Goal: Task Accomplishment & Management: Complete application form

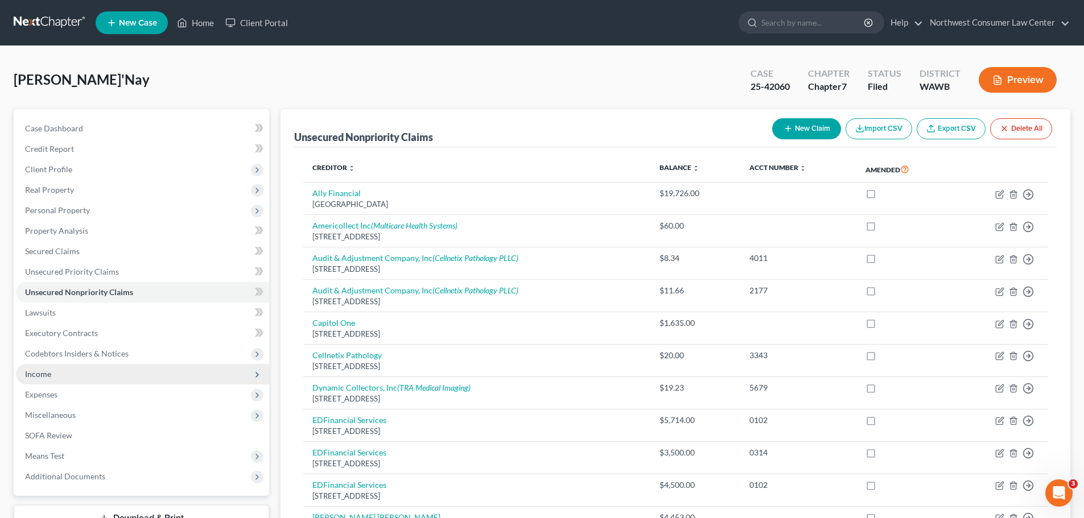
click at [102, 378] on span "Income" at bounding box center [142, 374] width 253 height 20
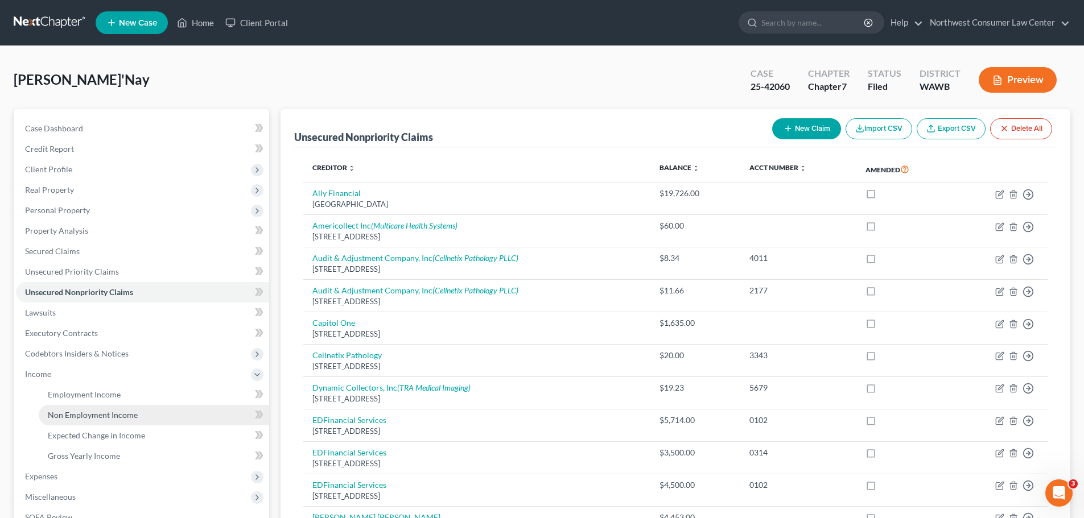
click at [123, 417] on span "Non Employment Income" at bounding box center [93, 415] width 90 height 10
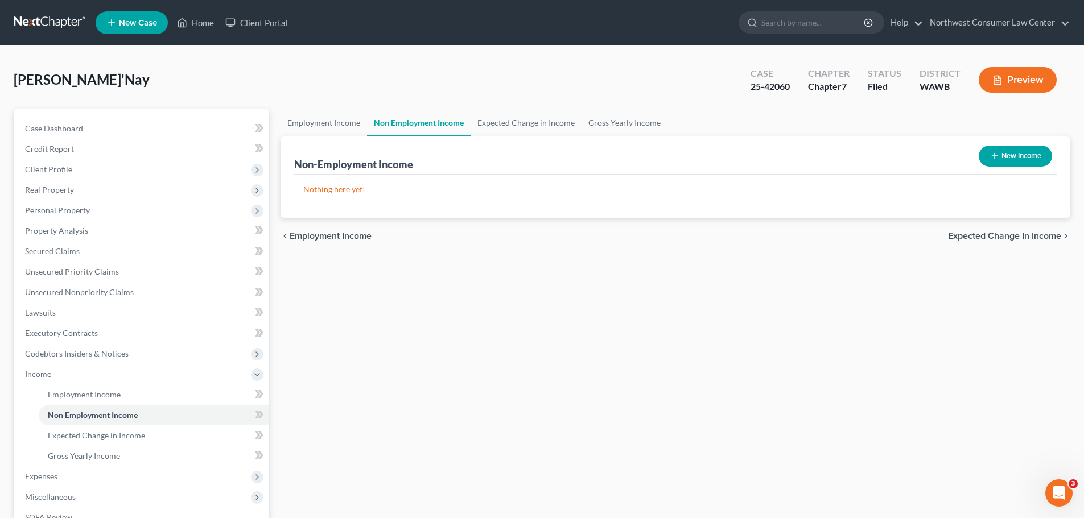
click at [1021, 150] on button "New Income" at bounding box center [1014, 156] width 73 height 21
select select "0"
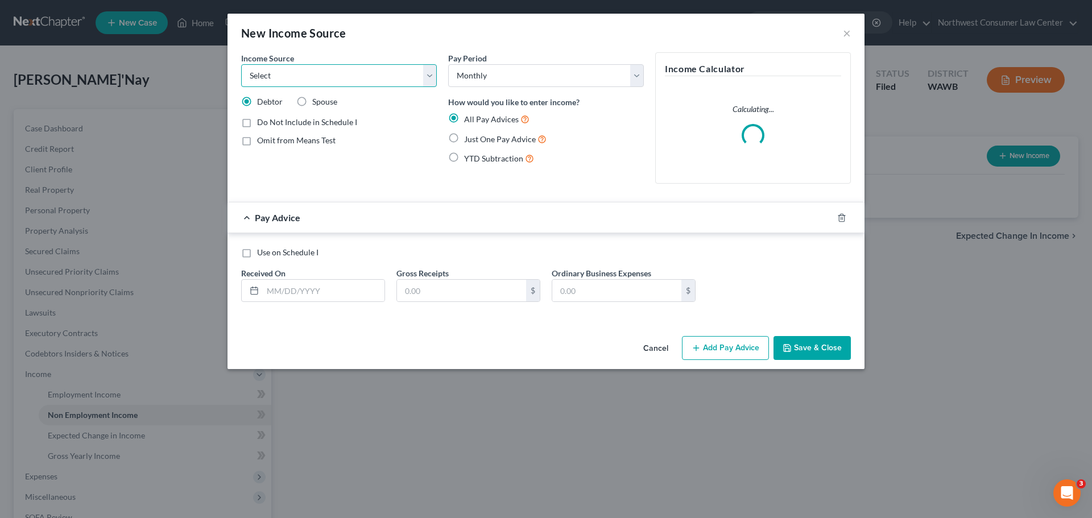
click at [296, 81] on select "Select Unemployment Disability (from employer) Pension Retirement Social Securi…" at bounding box center [339, 75] width 196 height 23
select select "0"
click at [241, 64] on select "Select Unemployment Disability (from employer) Pension Retirement Social Securi…" at bounding box center [339, 75] width 196 height 23
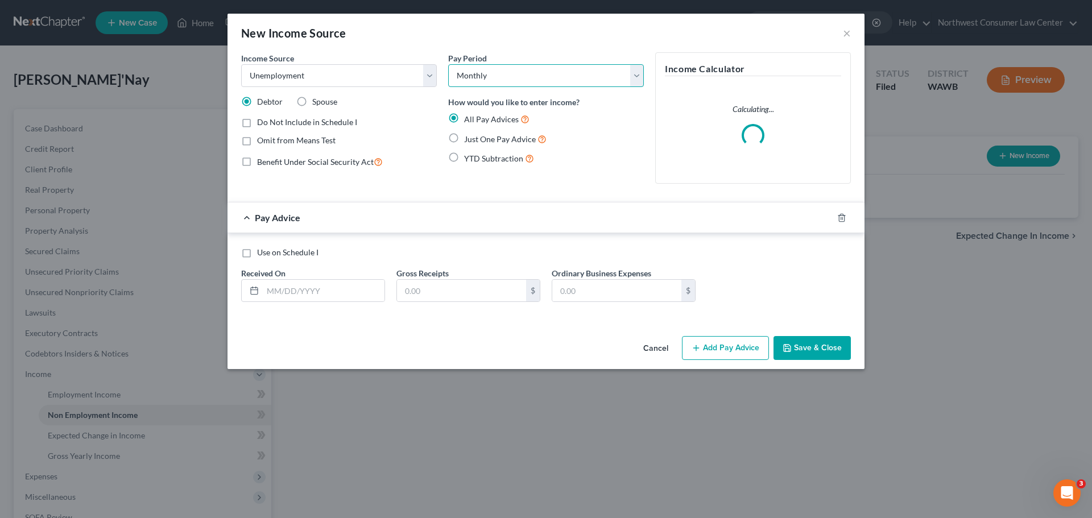
click at [515, 70] on select "Select Monthly Twice Monthly Every Other Week Weekly" at bounding box center [546, 75] width 196 height 23
click at [847, 38] on button "×" at bounding box center [847, 33] width 8 height 14
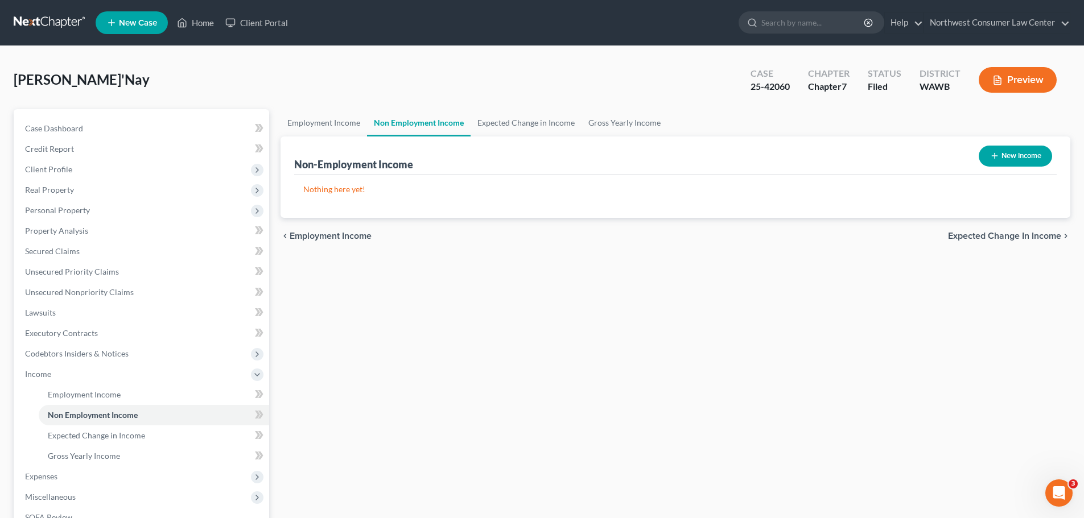
click at [24, 20] on link at bounding box center [50, 23] width 73 height 20
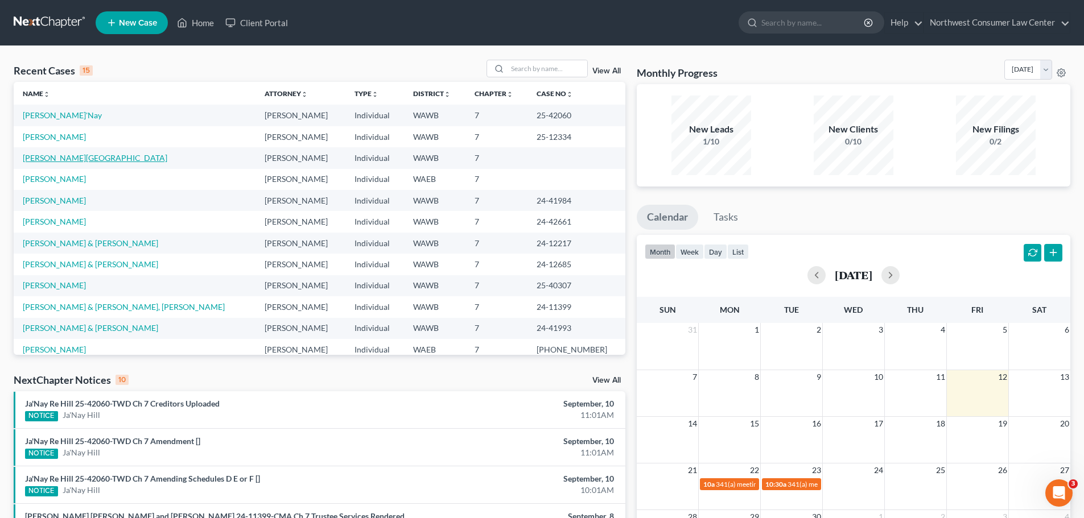
click at [40, 160] on link "[PERSON_NAME][GEOGRAPHIC_DATA]" at bounding box center [95, 158] width 144 height 10
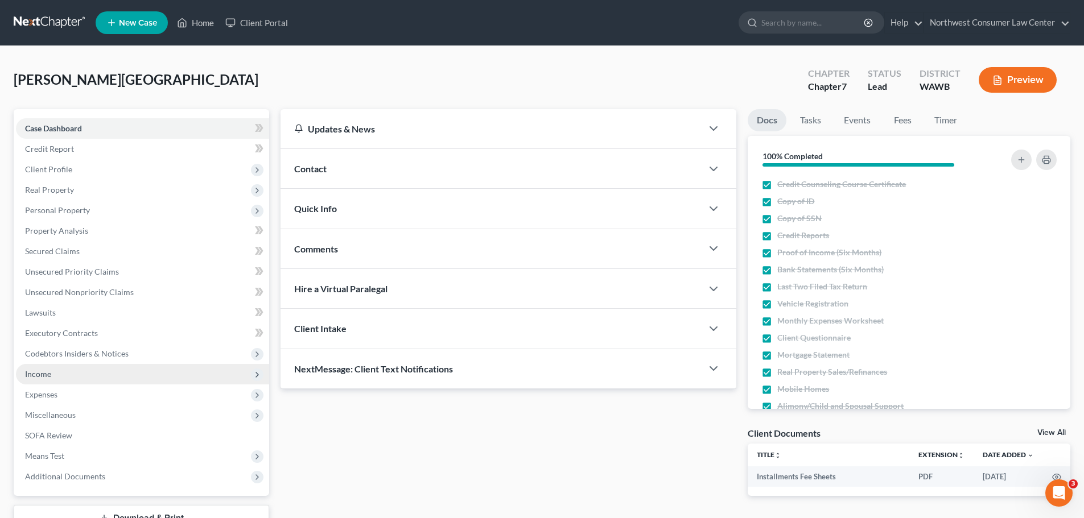
click at [166, 378] on span "Income" at bounding box center [142, 374] width 253 height 20
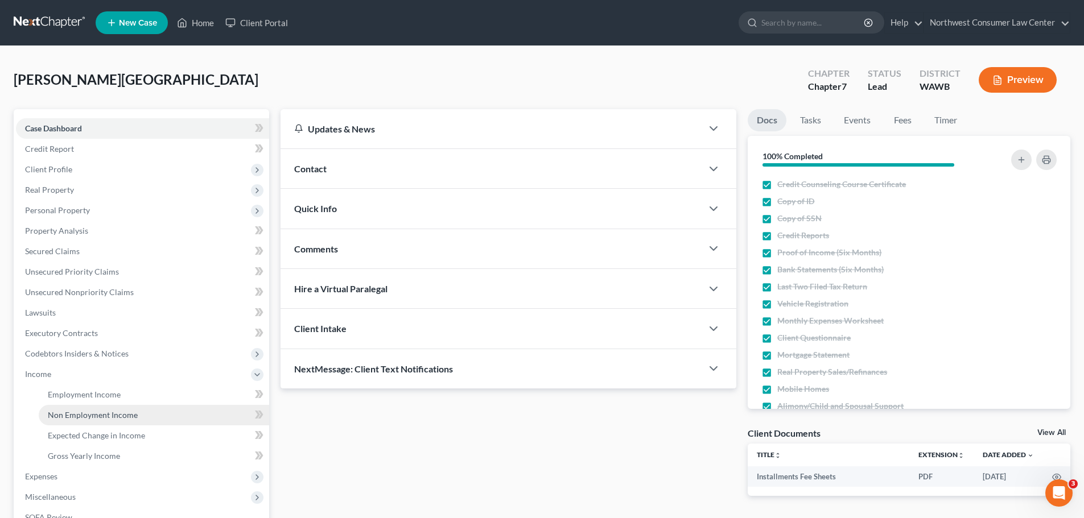
click at [143, 414] on link "Non Employment Income" at bounding box center [154, 415] width 230 height 20
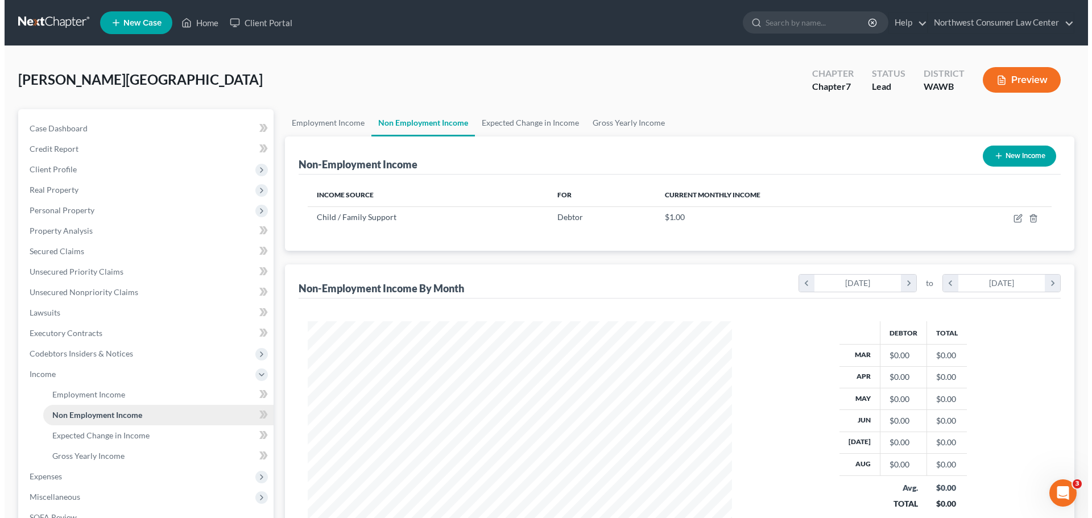
scroll to position [212, 447]
click at [1010, 159] on button "New Income" at bounding box center [1014, 156] width 73 height 21
select select "0"
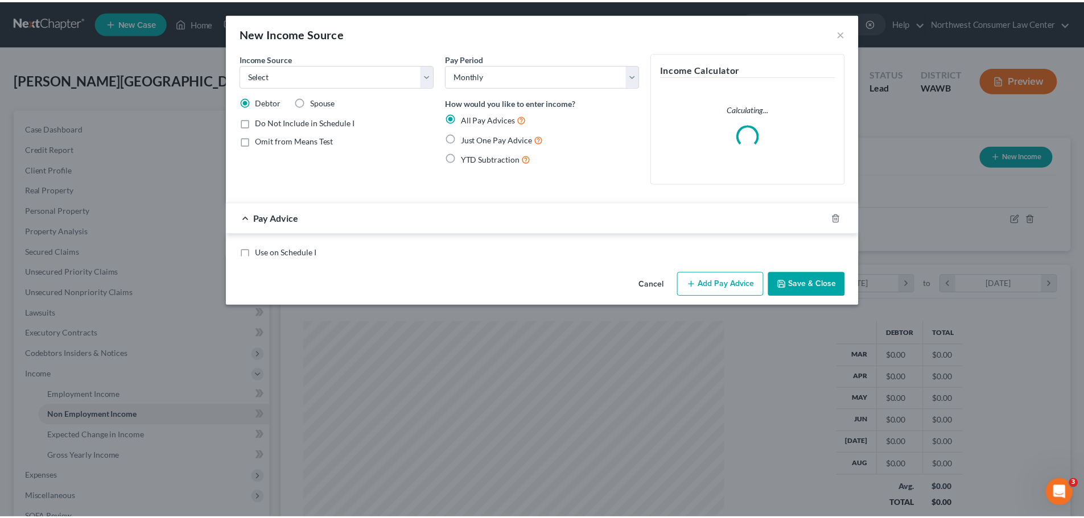
scroll to position [214, 451]
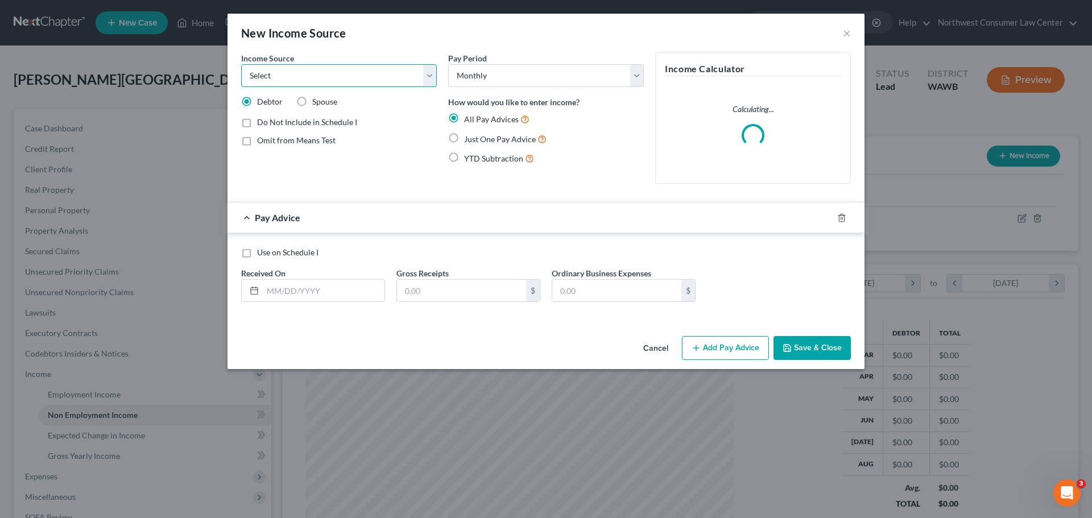
click at [299, 73] on select "Select Unemployment Disability (from employer) Pension Retirement Social Securi…" at bounding box center [339, 75] width 196 height 23
select select "0"
click at [241, 64] on select "Select Unemployment Disability (from employer) Pension Retirement Social Securi…" at bounding box center [339, 75] width 196 height 23
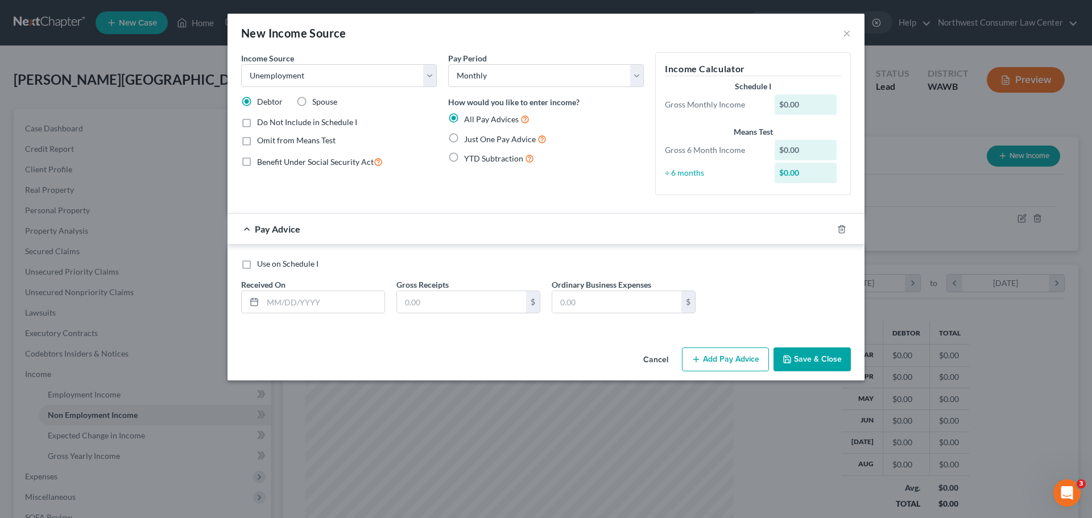
click at [821, 350] on button "Save & Close" at bounding box center [812, 360] width 77 height 24
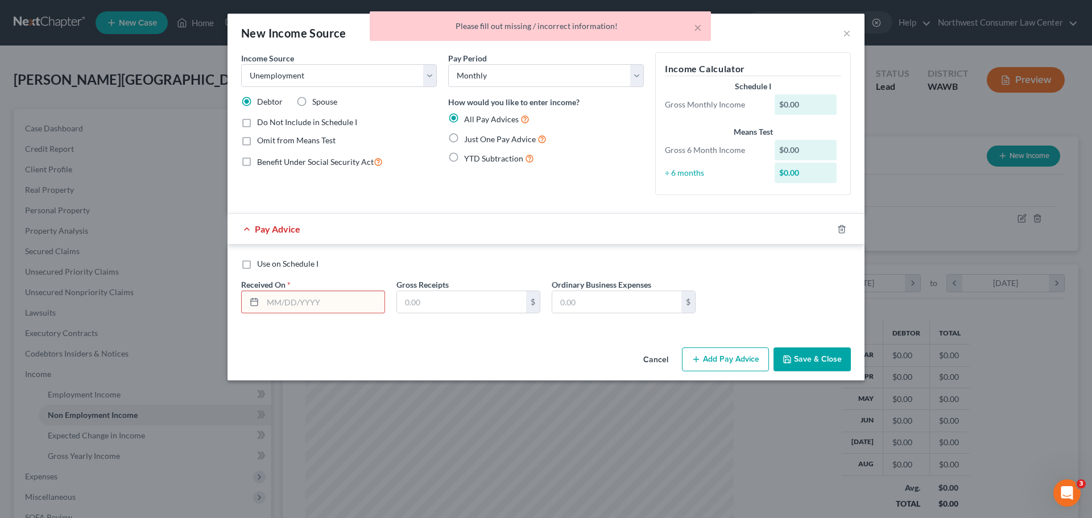
click at [337, 299] on input "text" at bounding box center [324, 302] width 122 height 22
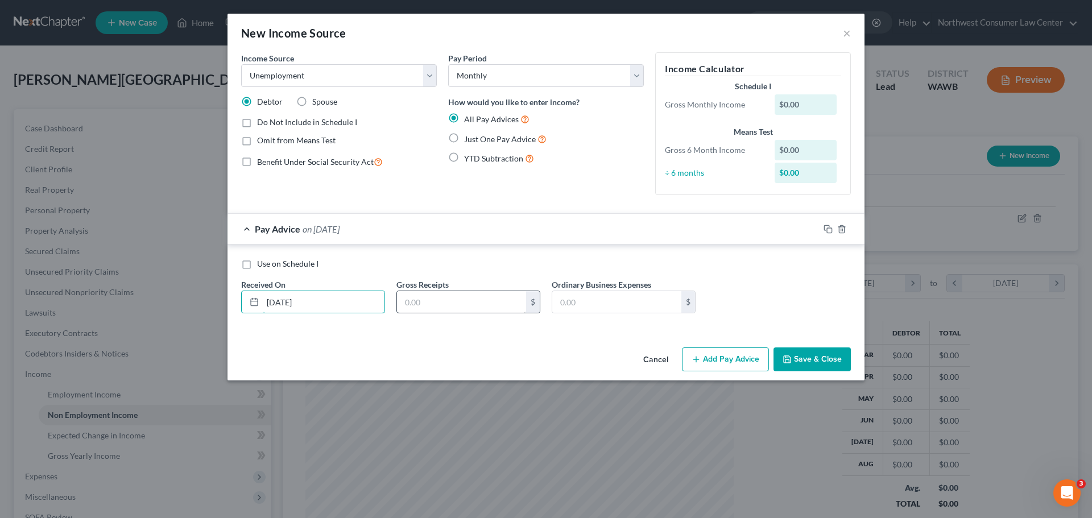
type input "[DATE]"
click at [400, 294] on input "text" at bounding box center [461, 302] width 129 height 22
type input "1"
click at [781, 362] on button "Save & Close" at bounding box center [812, 360] width 77 height 24
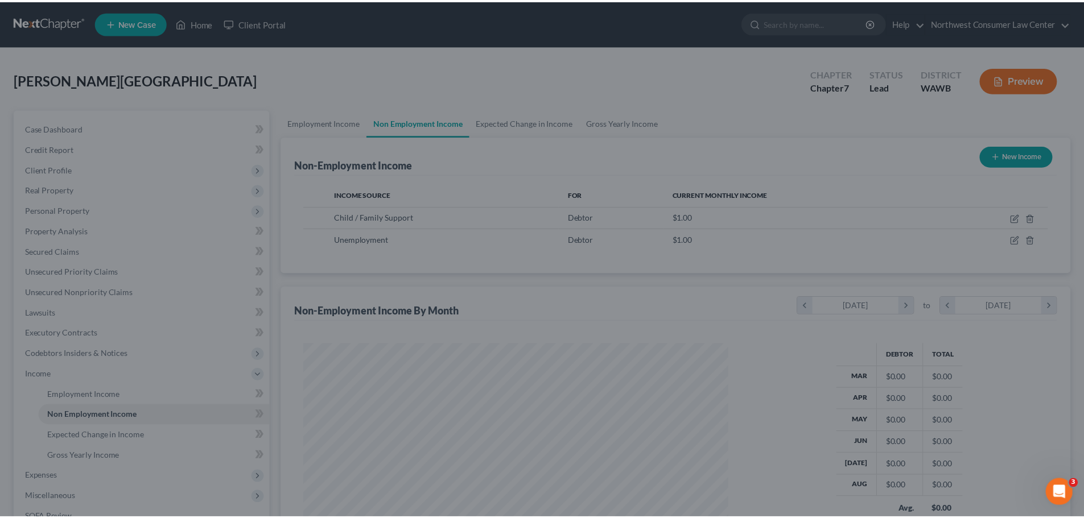
scroll to position [568607, 568372]
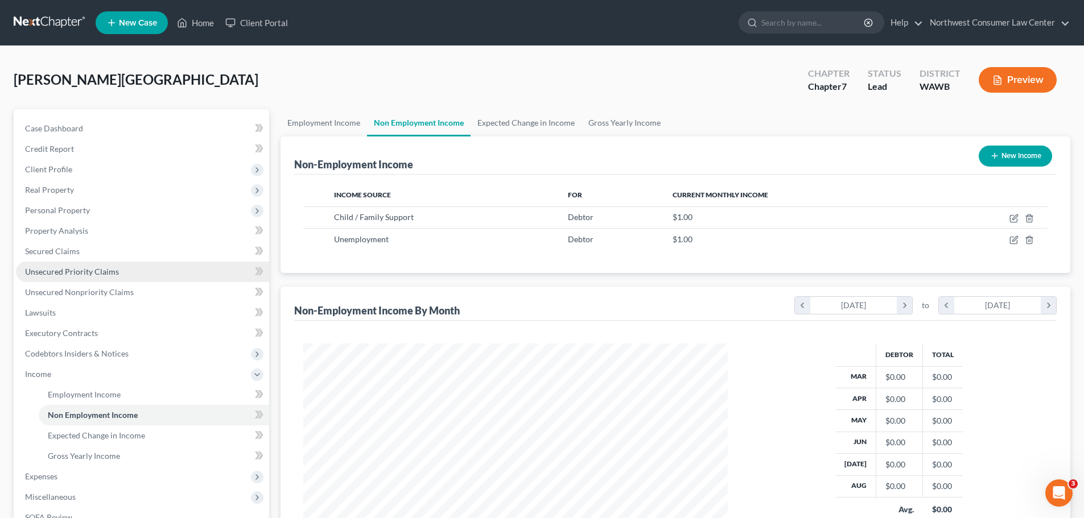
click at [176, 279] on link "Unsecured Priority Claims" at bounding box center [142, 272] width 253 height 20
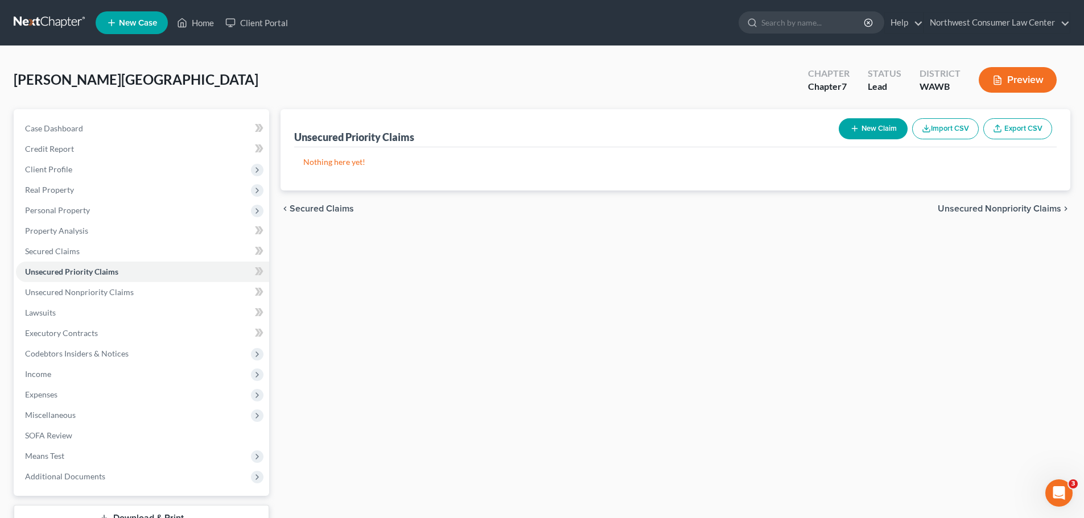
click at [883, 127] on button "New Claim" at bounding box center [872, 128] width 69 height 21
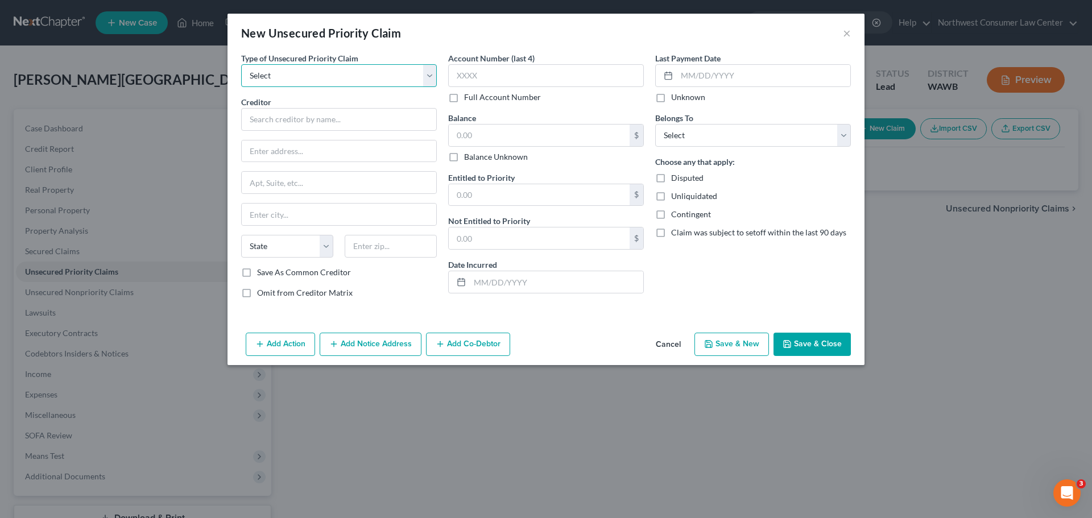
click at [288, 68] on select "Select Taxes & Other Government Units Domestic Support Obligations Extensions o…" at bounding box center [339, 75] width 196 height 23
select select "0"
click at [241, 64] on select "Select Taxes & Other Government Units Domestic Support Obligations Extensions o…" at bounding box center [339, 75] width 196 height 23
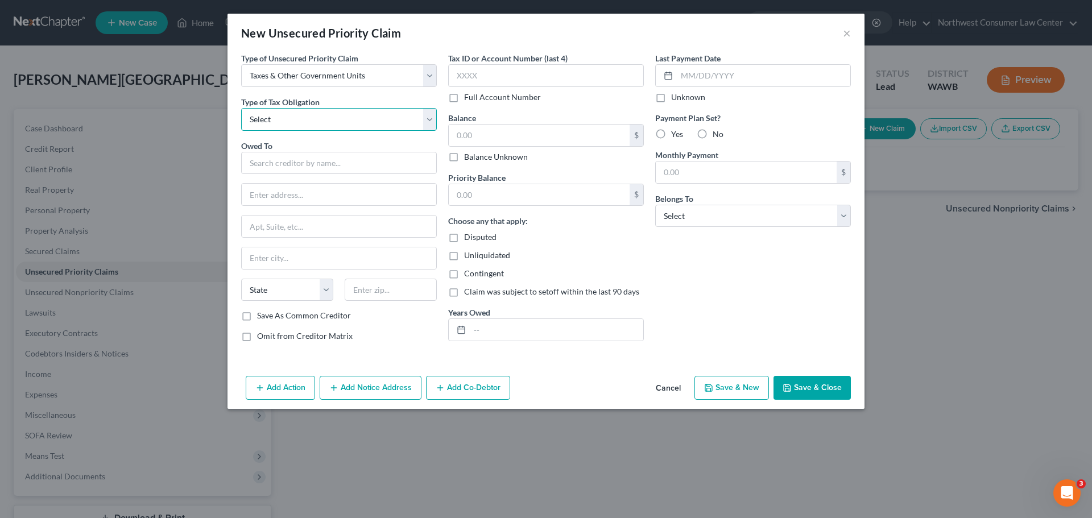
click at [304, 122] on select "Select Federal City State Franchise Tax Board Other" at bounding box center [339, 119] width 196 height 23
select select "2"
click at [241, 108] on select "Select Federal City State Franchise Tax Board Other" at bounding box center [339, 119] width 196 height 23
click at [308, 170] on input "text" at bounding box center [339, 163] width 196 height 23
click at [242, 150] on span "Owed To" at bounding box center [256, 146] width 31 height 10
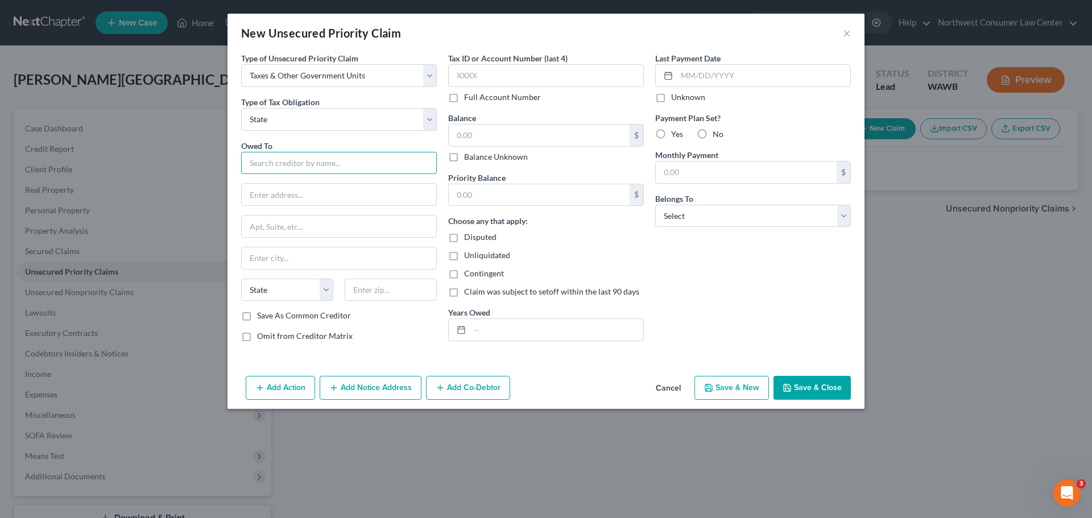
click at [257, 158] on input "text" at bounding box center [339, 163] width 196 height 23
click at [294, 163] on input "[US_STATE] Un" at bounding box center [339, 163] width 196 height 23
type input "[US_STATE] Employment Security Department"
type input "PO Box 9046"
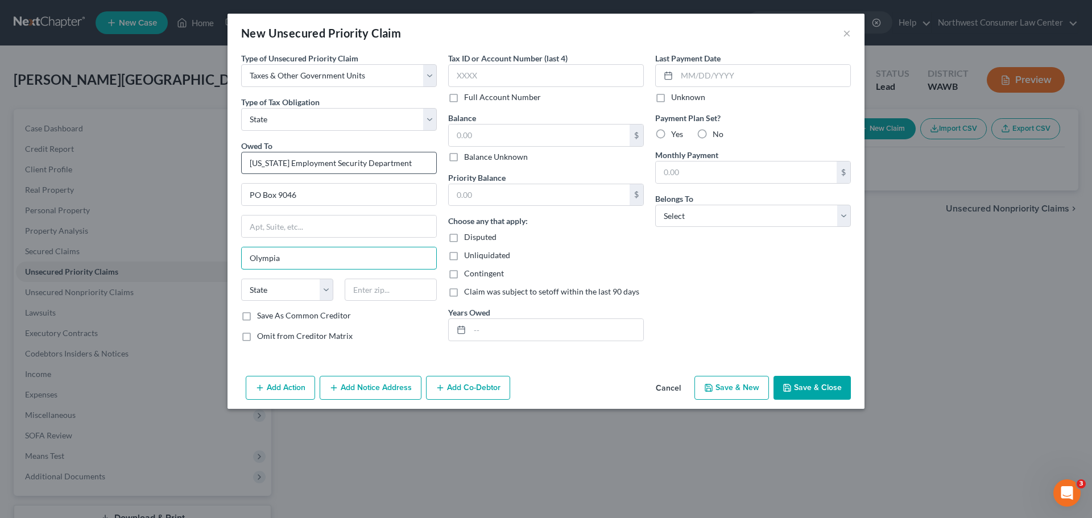
type input "Olympia"
select select "50"
type input "98507"
click at [506, 139] on input "text" at bounding box center [539, 136] width 181 height 22
type input "837.24"
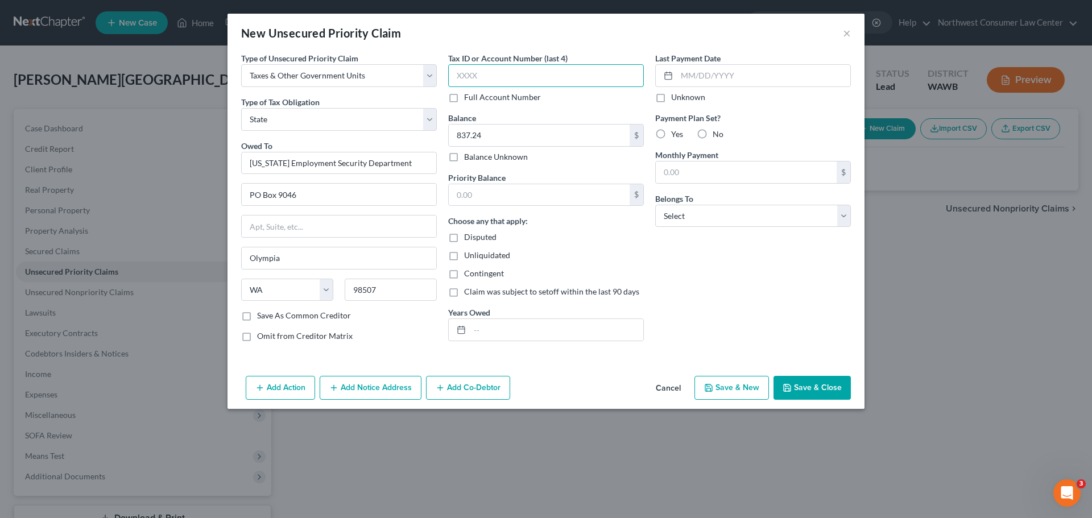
click at [507, 76] on input "text" at bounding box center [546, 75] width 196 height 23
type input "7434"
click at [678, 134] on span "Yes" at bounding box center [677, 134] width 12 height 10
click at [678, 134] on input "Yes" at bounding box center [679, 132] width 7 height 7
radio input "true"
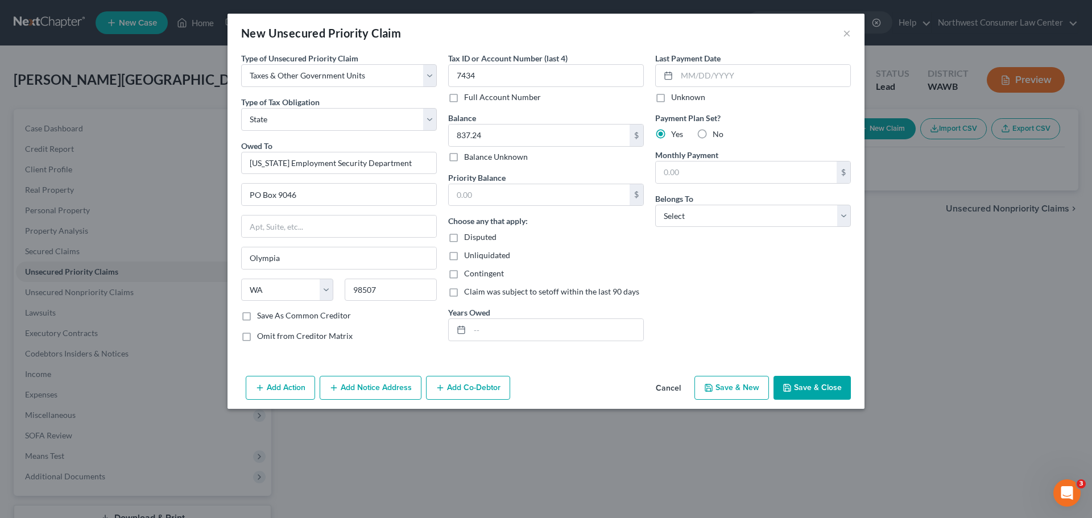
click at [812, 385] on button "Save & Close" at bounding box center [812, 388] width 77 height 24
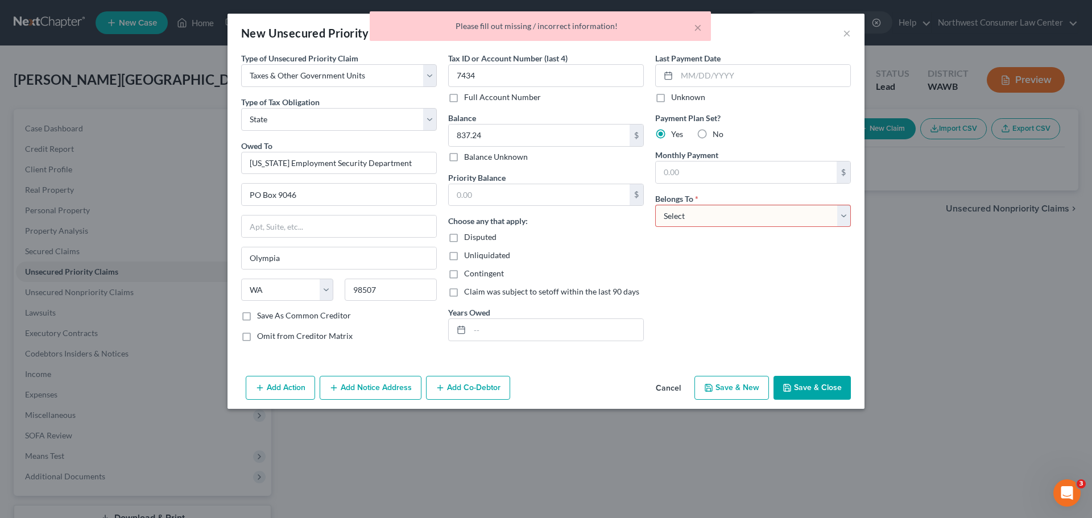
click at [727, 215] on select "Select Debtor 1 Only Debtor 2 Only Debtor 1 And Debtor 2 Only At Least One Of T…" at bounding box center [753, 216] width 196 height 23
select select "0"
click at [655, 205] on select "Select Debtor 1 Only Debtor 2 Only Debtor 1 And Debtor 2 Only At Least One Of T…" at bounding box center [753, 216] width 196 height 23
click at [813, 377] on button "Save & Close" at bounding box center [812, 388] width 77 height 24
